Goal: Information Seeking & Learning: Check status

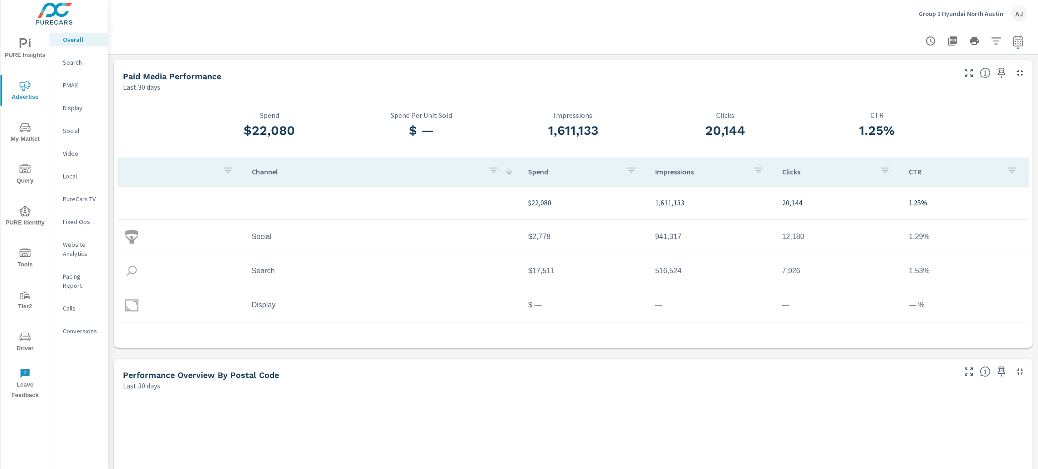
click at [76, 154] on p "Video" at bounding box center [82, 153] width 38 height 9
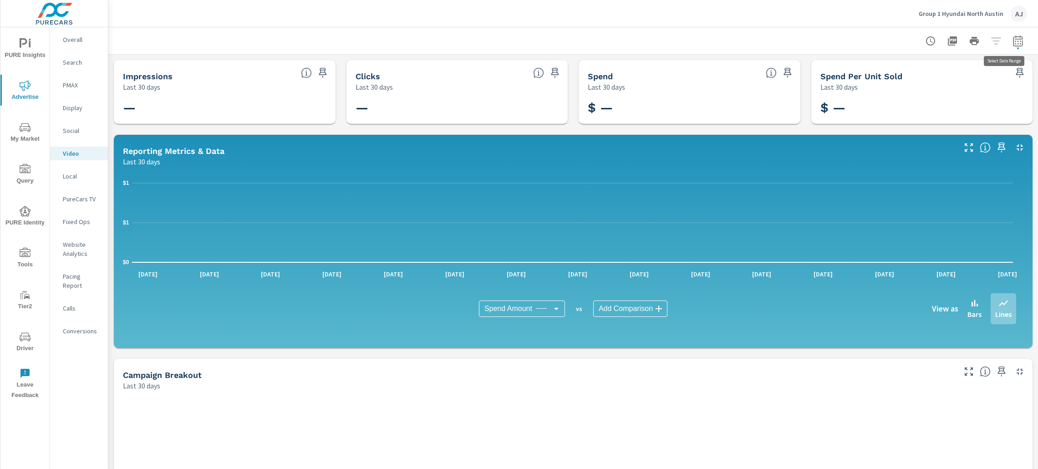
click at [1012, 40] on icon "button" at bounding box center [1017, 41] width 11 height 11
select select "Last 30 days"
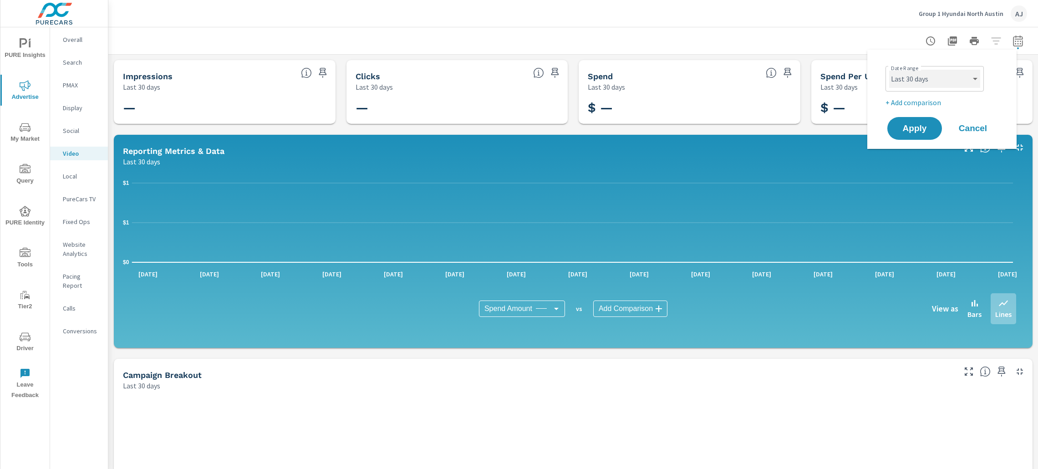
click at [941, 82] on select "Custom [DATE] Last week Last 7 days Last 14 days Last 30 days Last 45 days Last…" at bounding box center [934, 79] width 91 height 18
click at [992, 91] on div "Date Range Custom [DATE] Last week Last 7 days Last 14 days Last 30 days Last 4…" at bounding box center [943, 77] width 117 height 31
click at [932, 101] on p "+ Add comparison" at bounding box center [943, 102] width 117 height 11
select select "Previous period"
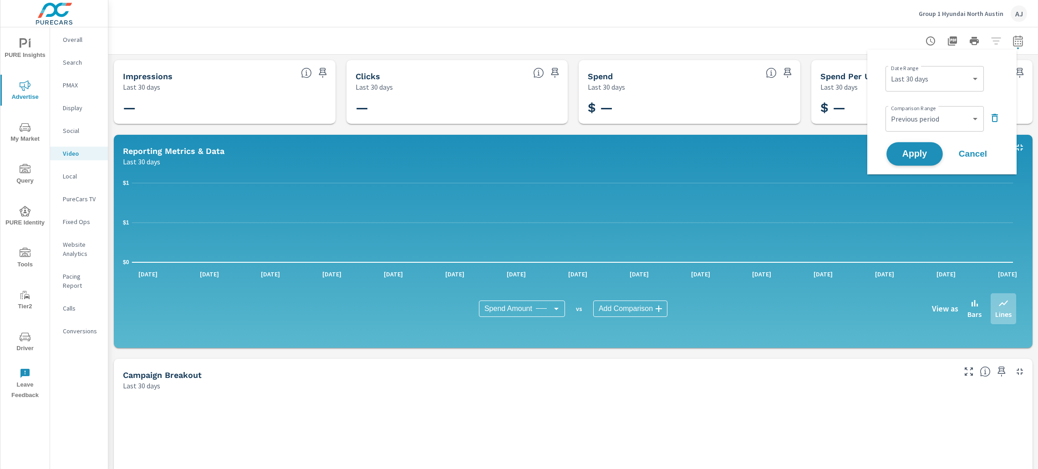
click at [912, 156] on span "Apply" at bounding box center [914, 154] width 37 height 9
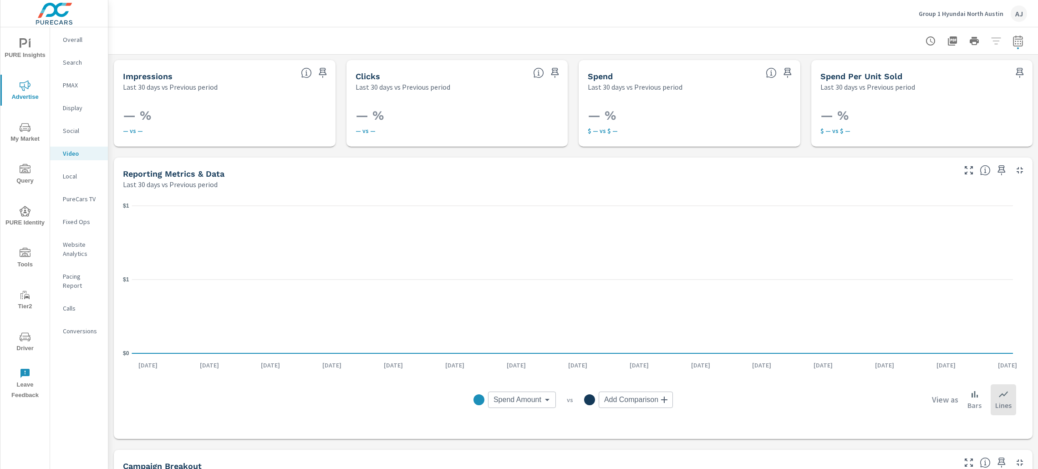
click at [81, 59] on p "Search" at bounding box center [82, 62] width 38 height 9
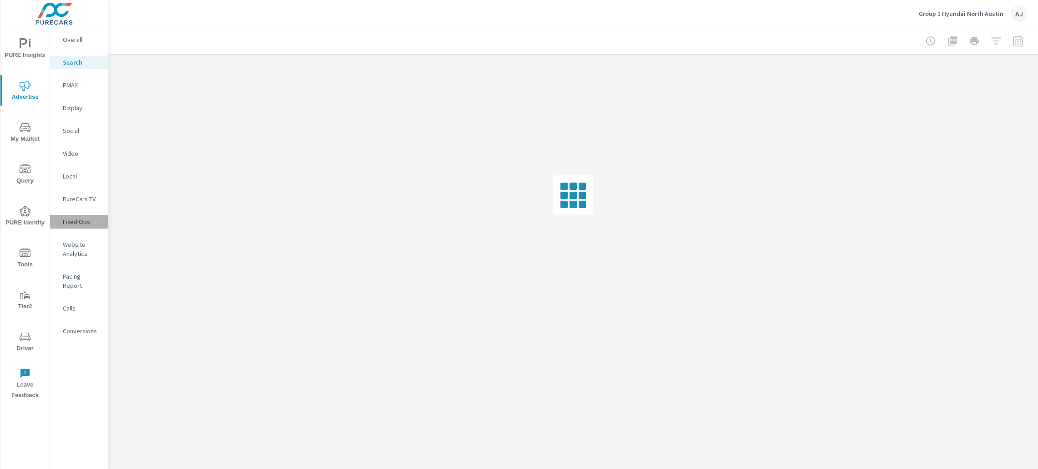
click at [85, 221] on p "Fixed Ops" at bounding box center [82, 221] width 38 height 9
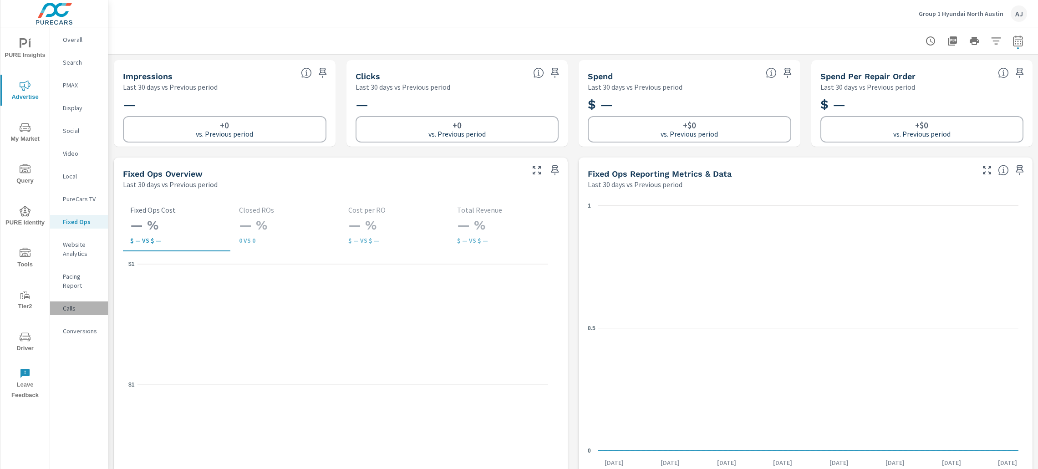
click at [78, 304] on p "Calls" at bounding box center [82, 308] width 38 height 9
